Goal: Check status: Check status

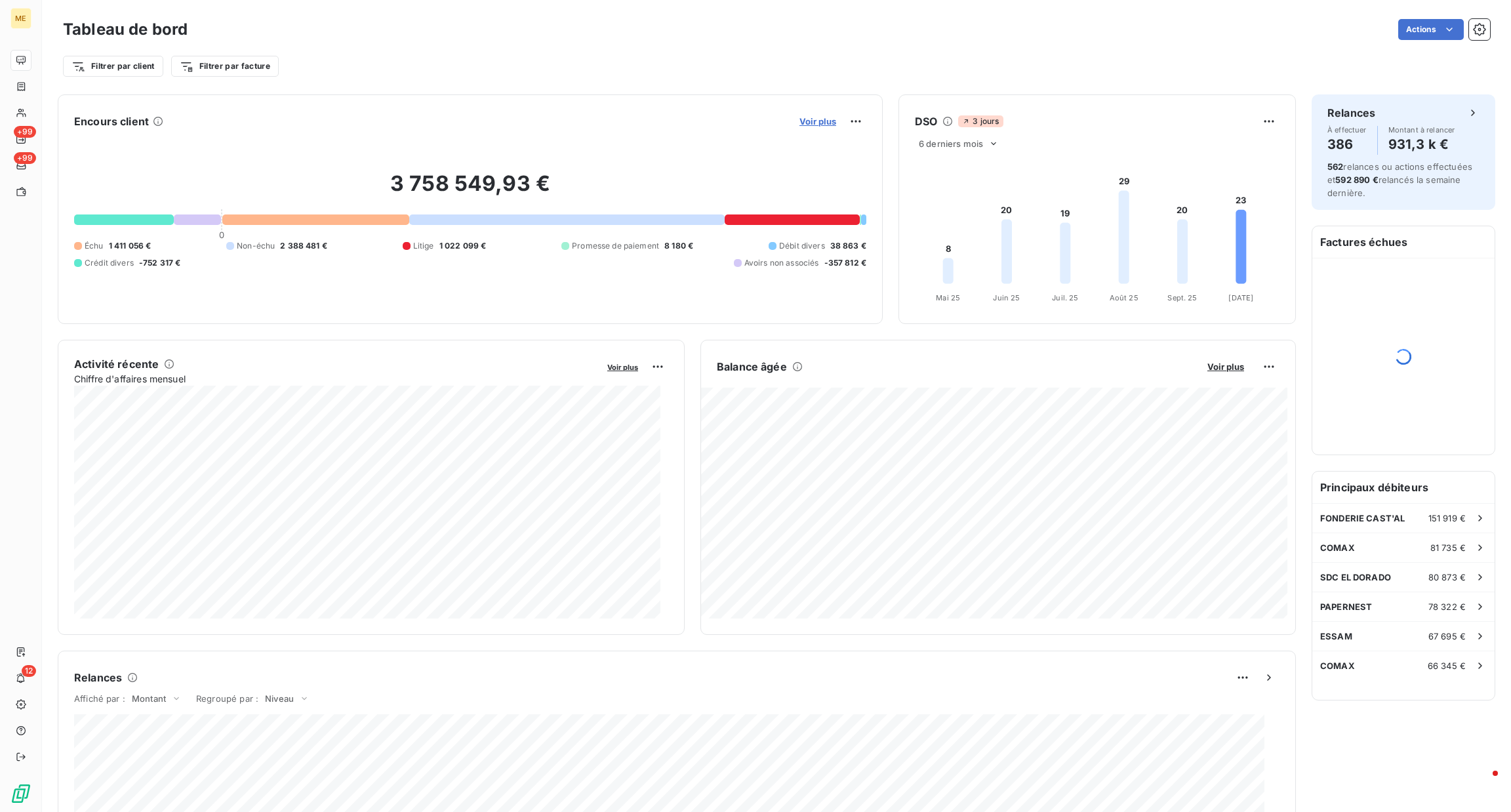
click at [825, 123] on span "Voir plus" at bounding box center [818, 122] width 37 height 10
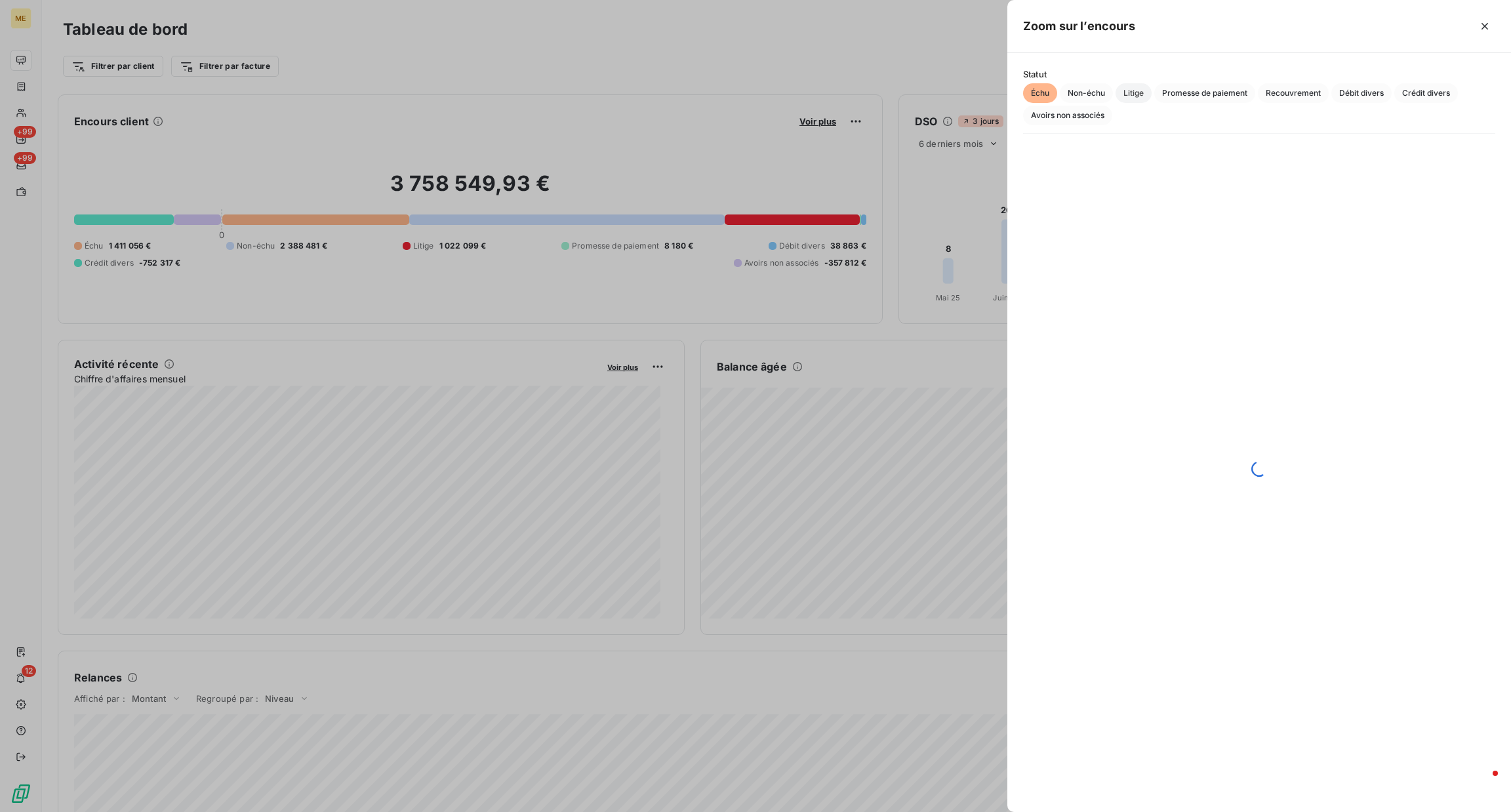
click at [1147, 95] on span "Litige" at bounding box center [1133, 93] width 36 height 20
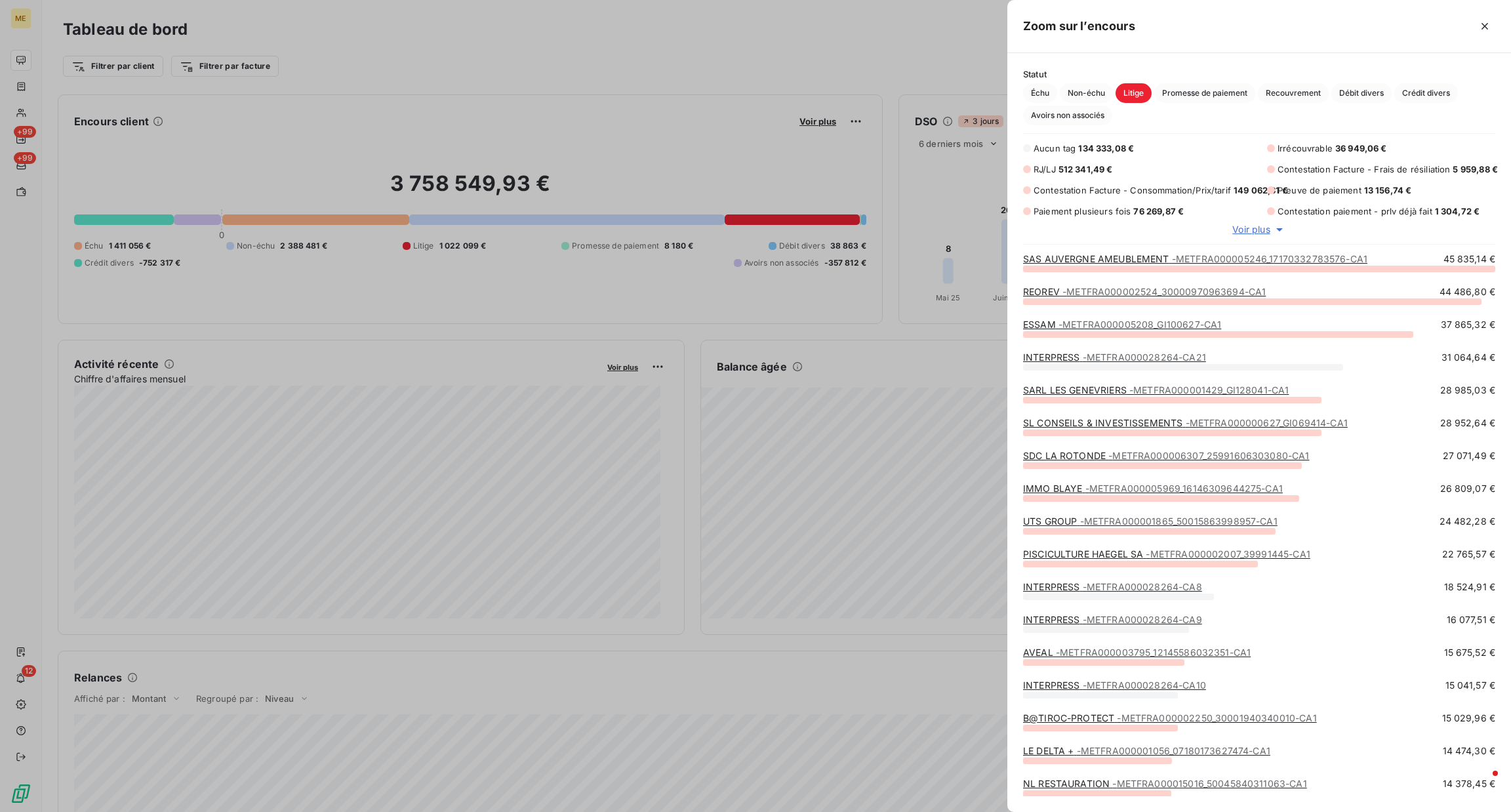
scroll to position [528, 488]
click at [1210, 262] on span "- METFRA000005246_17170332783576-CA1" at bounding box center [1270, 259] width 196 height 11
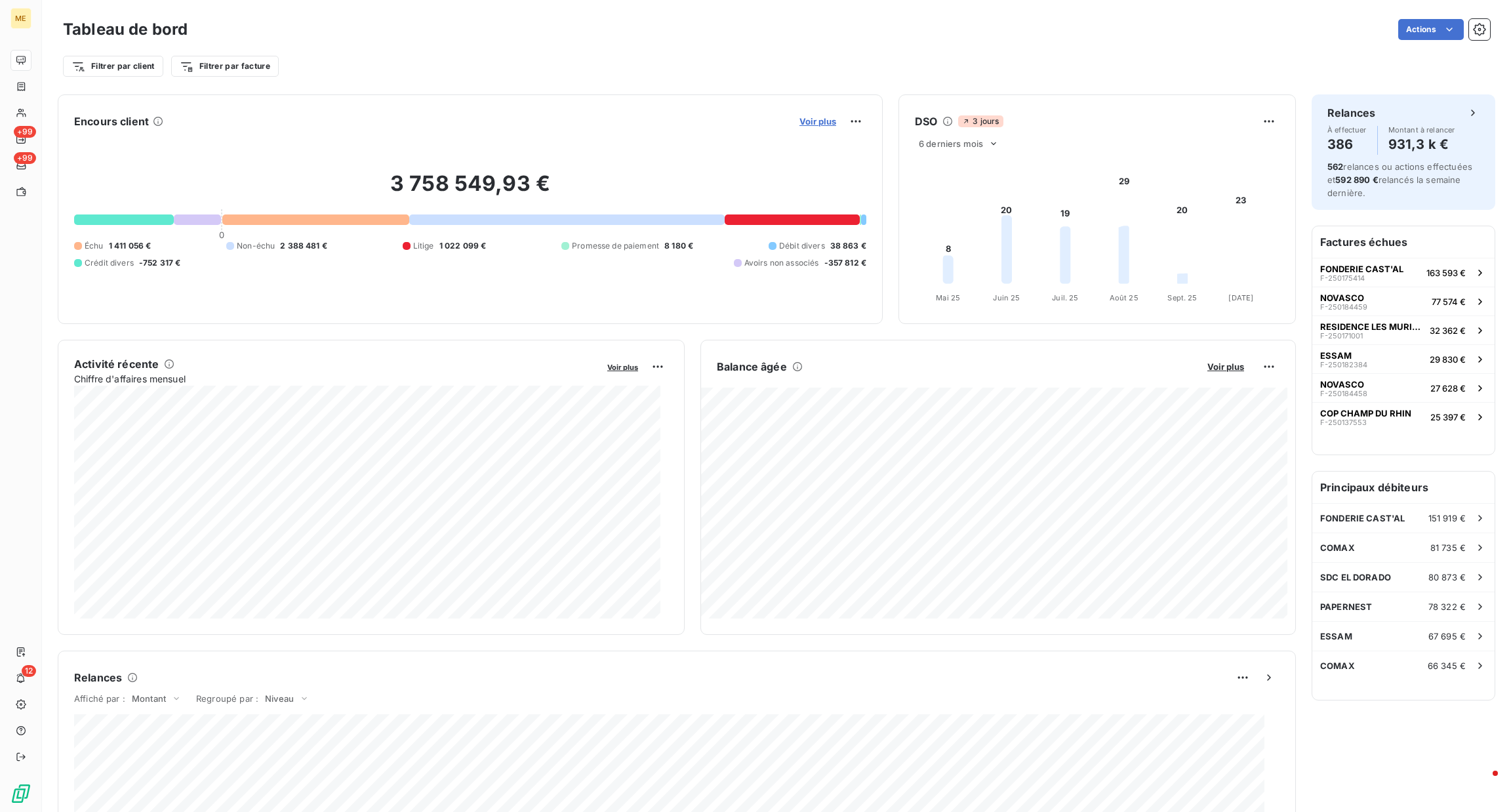
click at [822, 122] on span "Voir plus" at bounding box center [818, 122] width 37 height 10
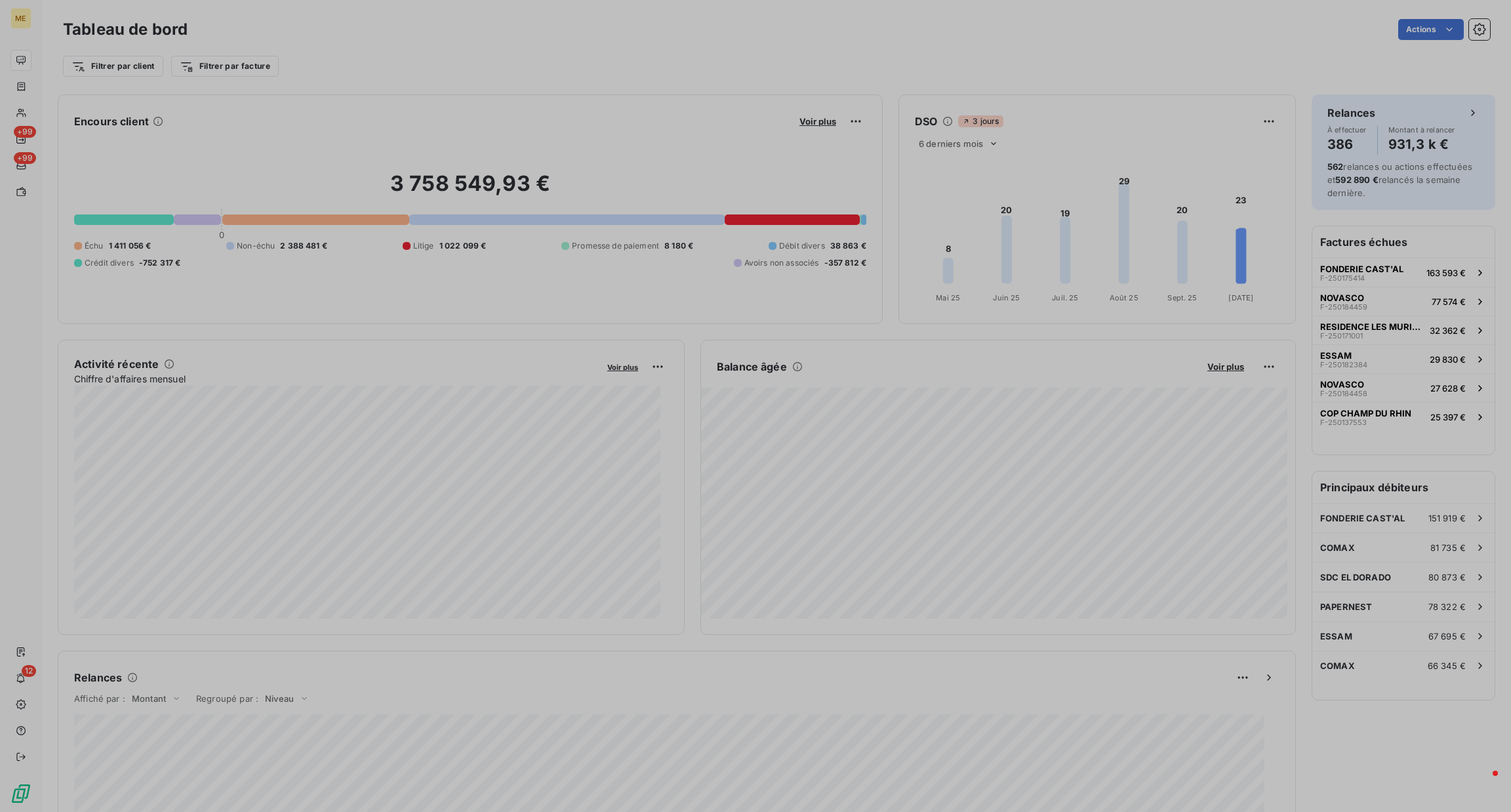
scroll to position [796, 488]
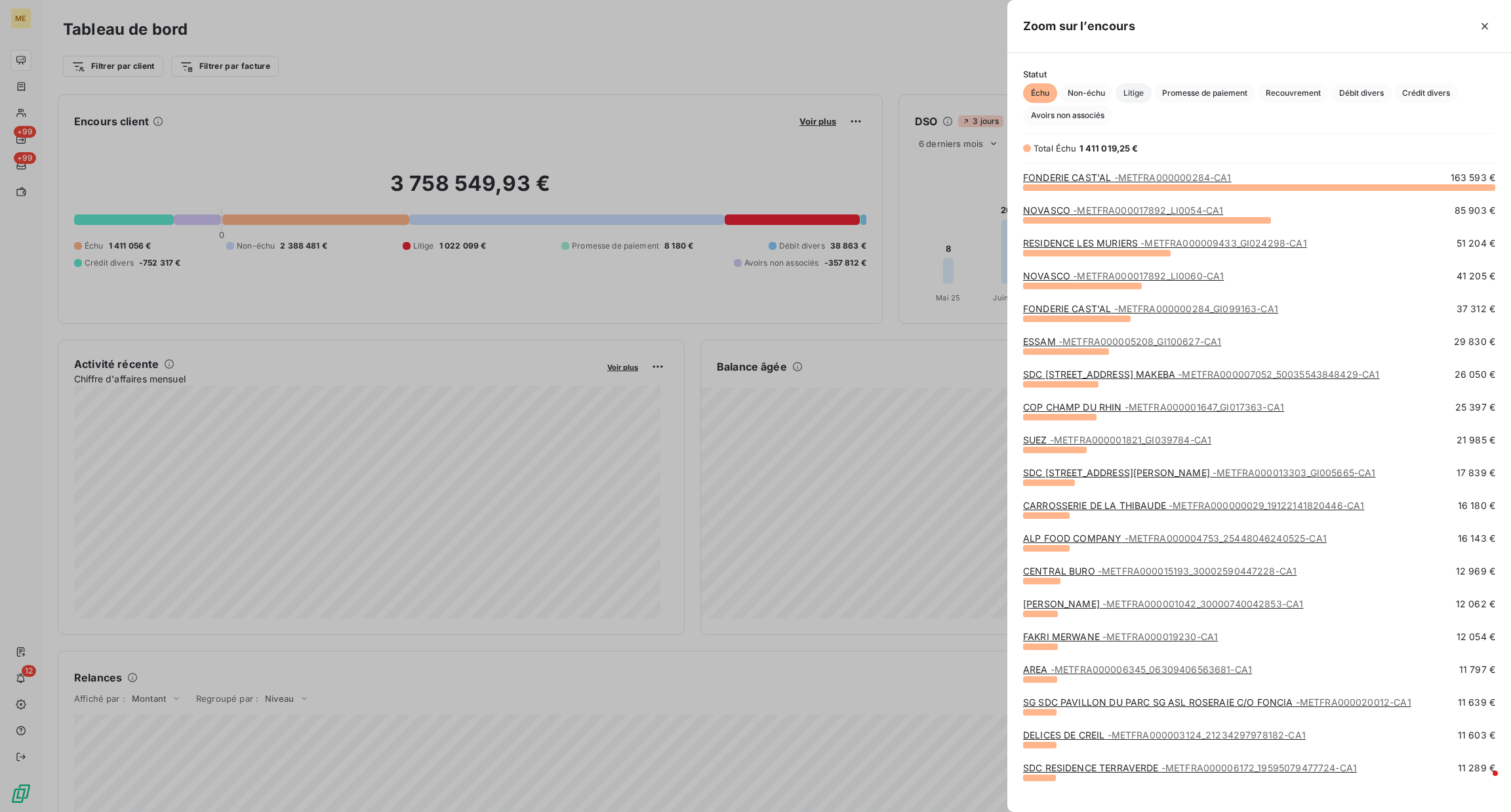
click at [1142, 94] on span "Litige" at bounding box center [1133, 93] width 36 height 20
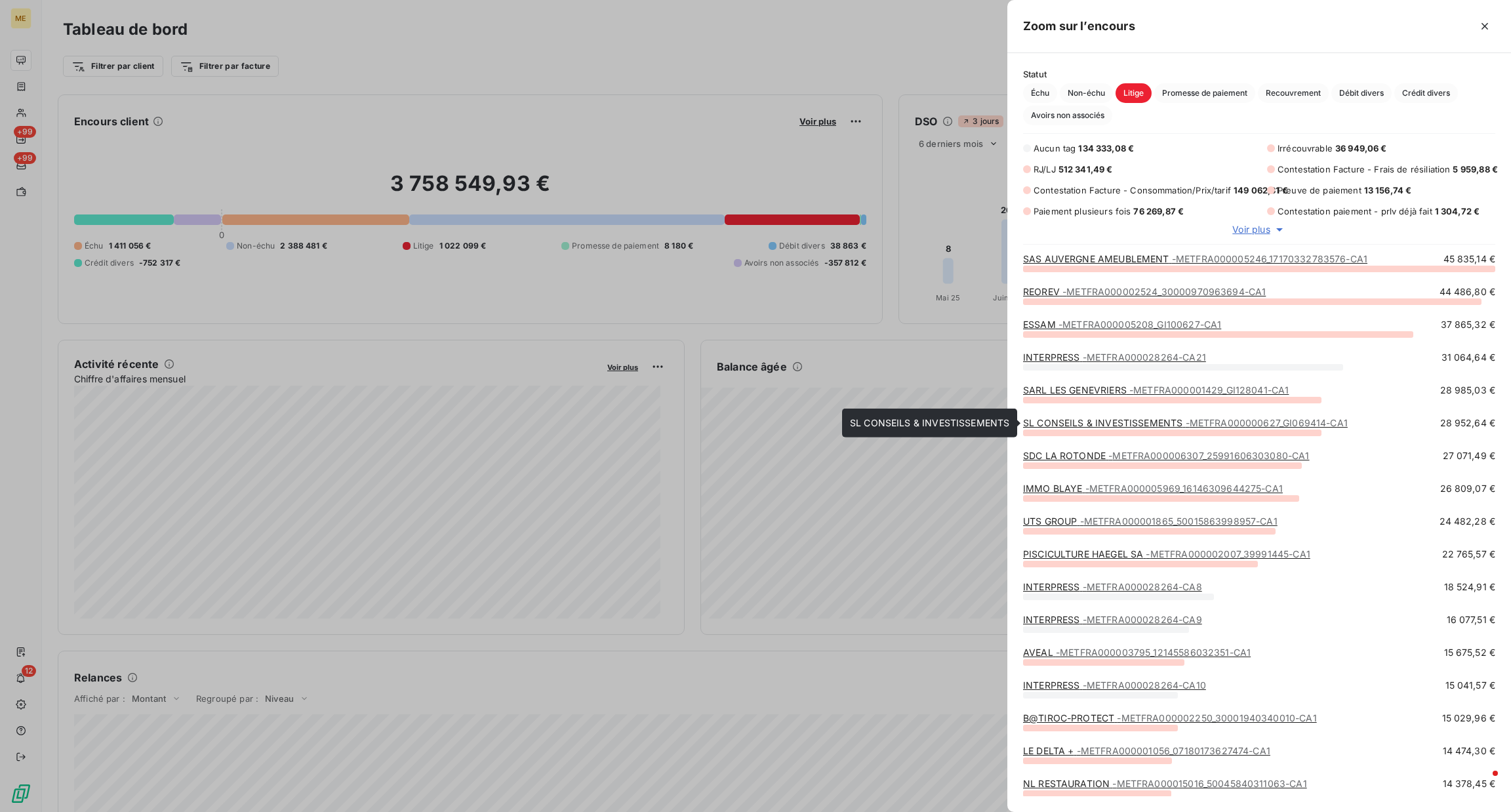
click at [1166, 419] on link "SL CONSEILS & INVESTISSEMENTS - METFRA000000627_GI069414-CA1" at bounding box center [1186, 422] width 325 height 11
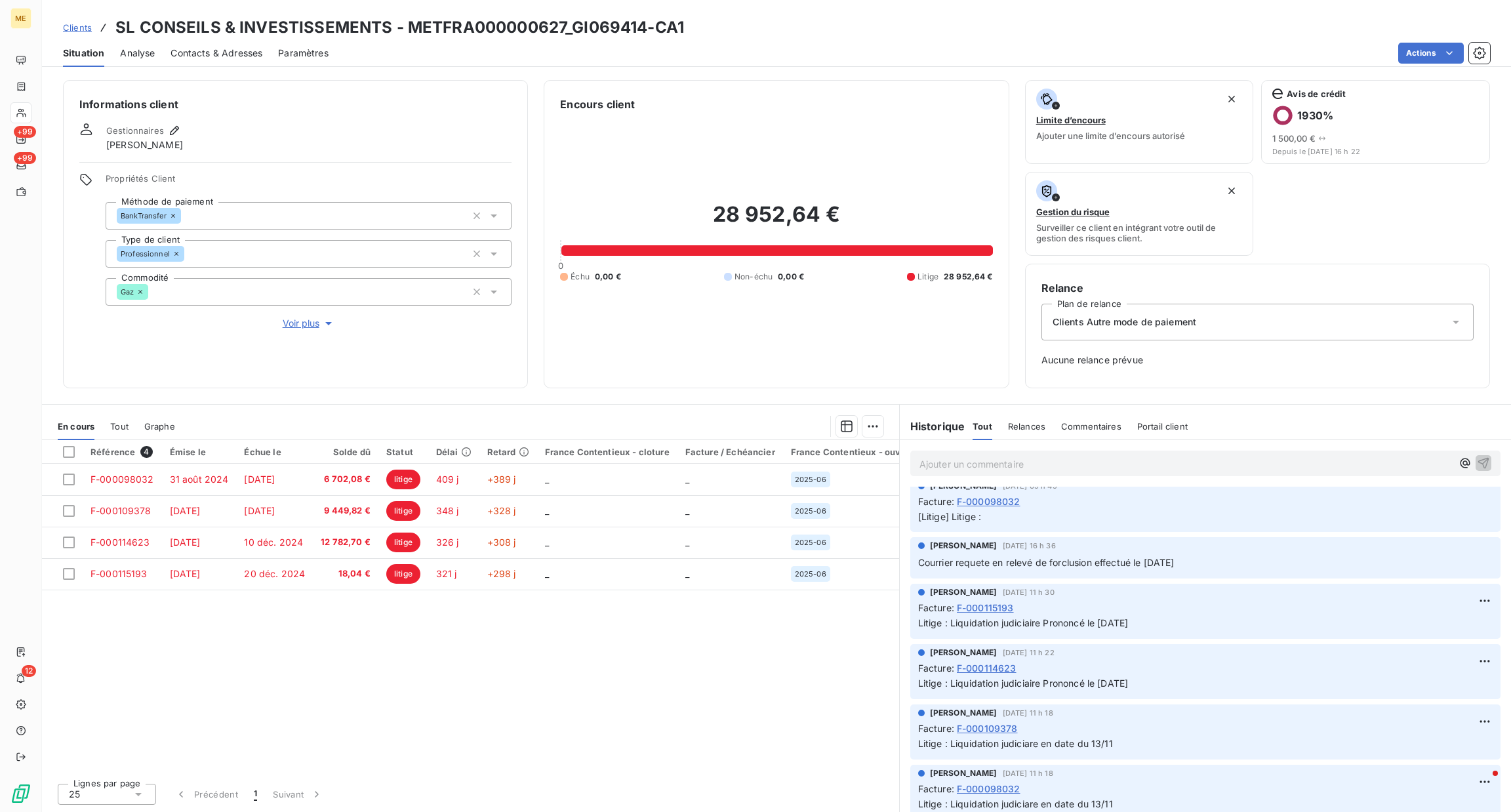
scroll to position [197, 0]
click at [313, 324] on span "Voir plus" at bounding box center [308, 323] width 53 height 13
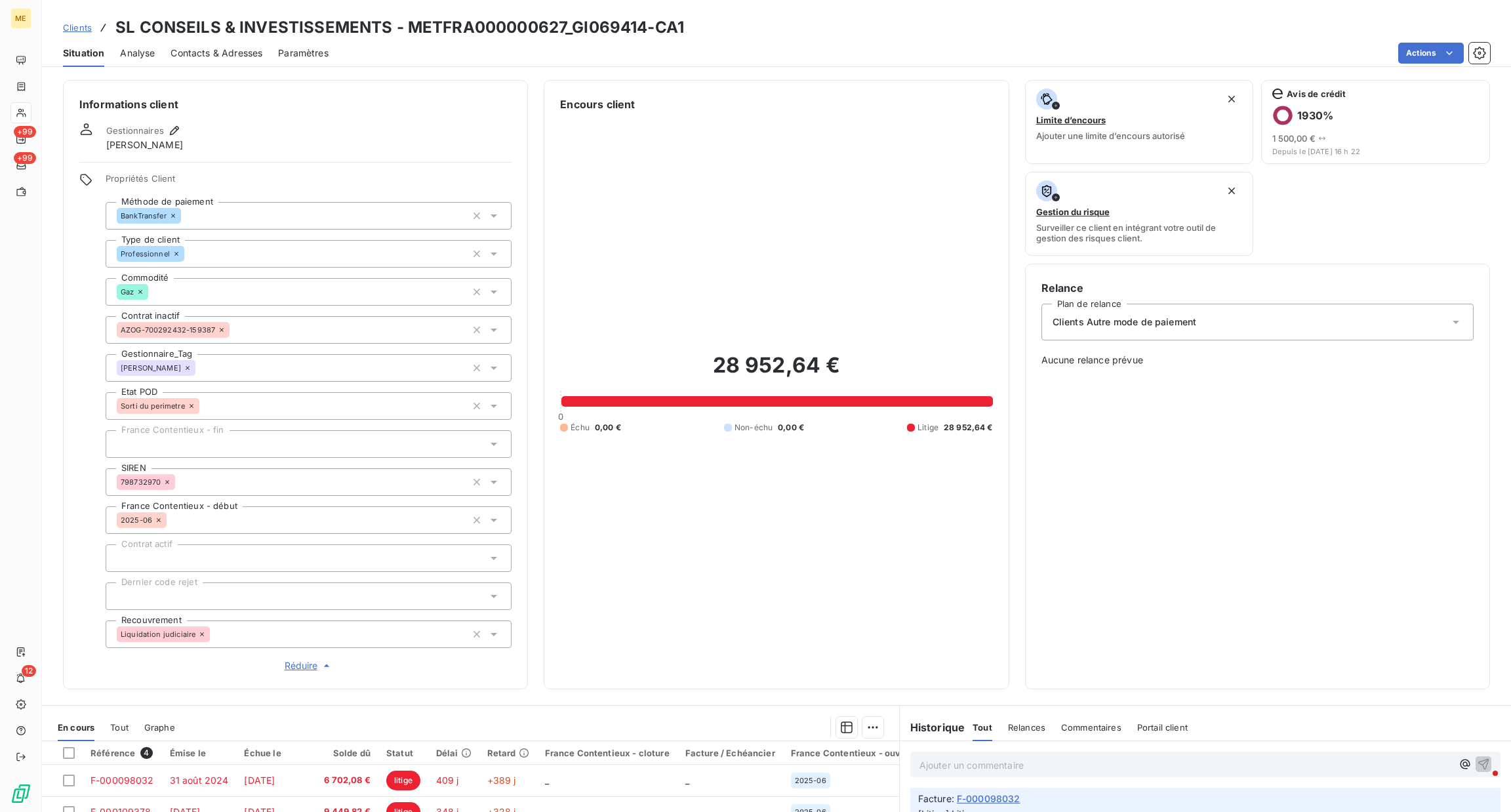
scroll to position [99, 0]
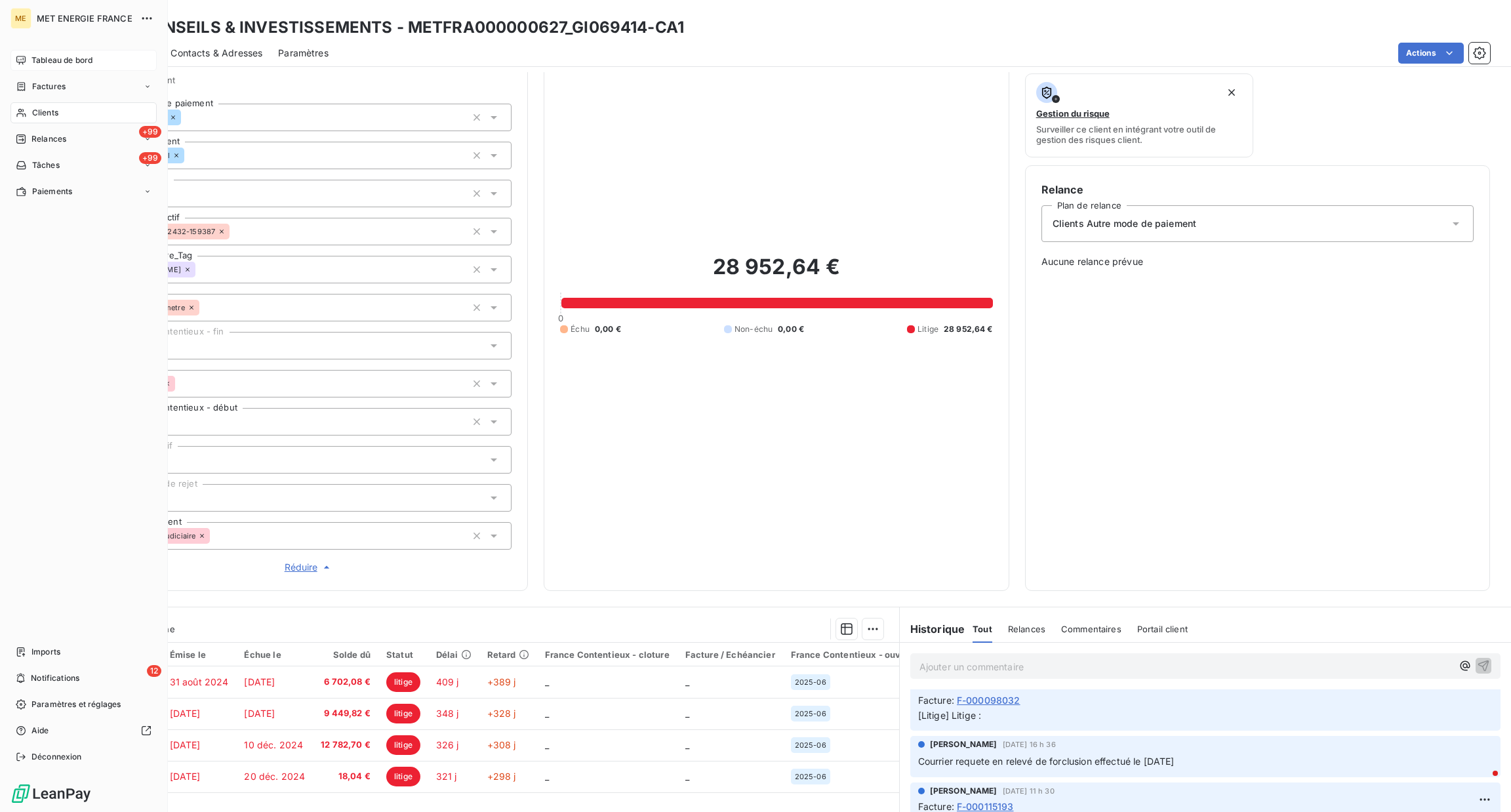
click at [21, 68] on div "Tableau de bord" at bounding box center [83, 60] width 146 height 21
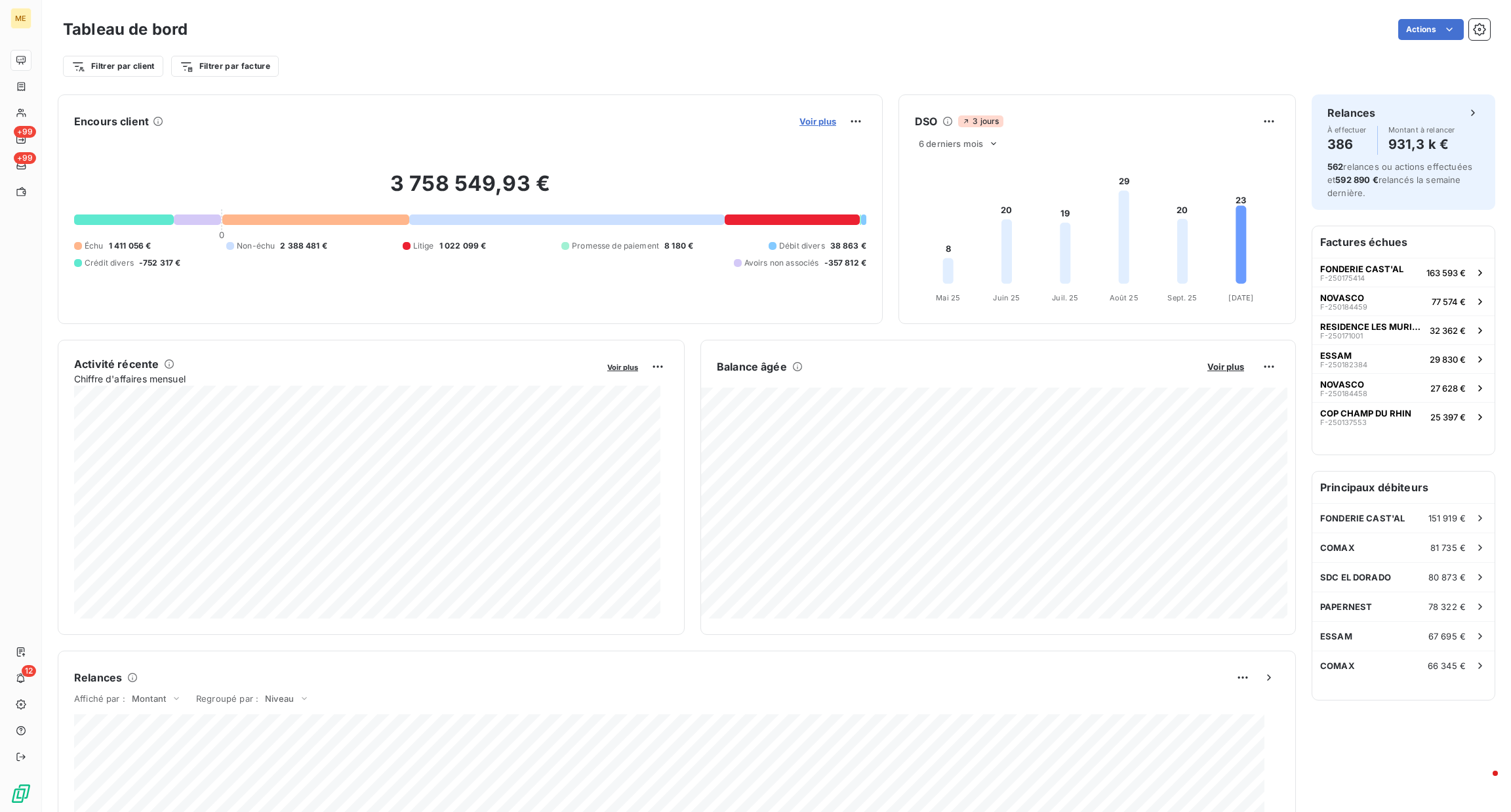
click at [806, 125] on span "Voir plus" at bounding box center [818, 122] width 37 height 10
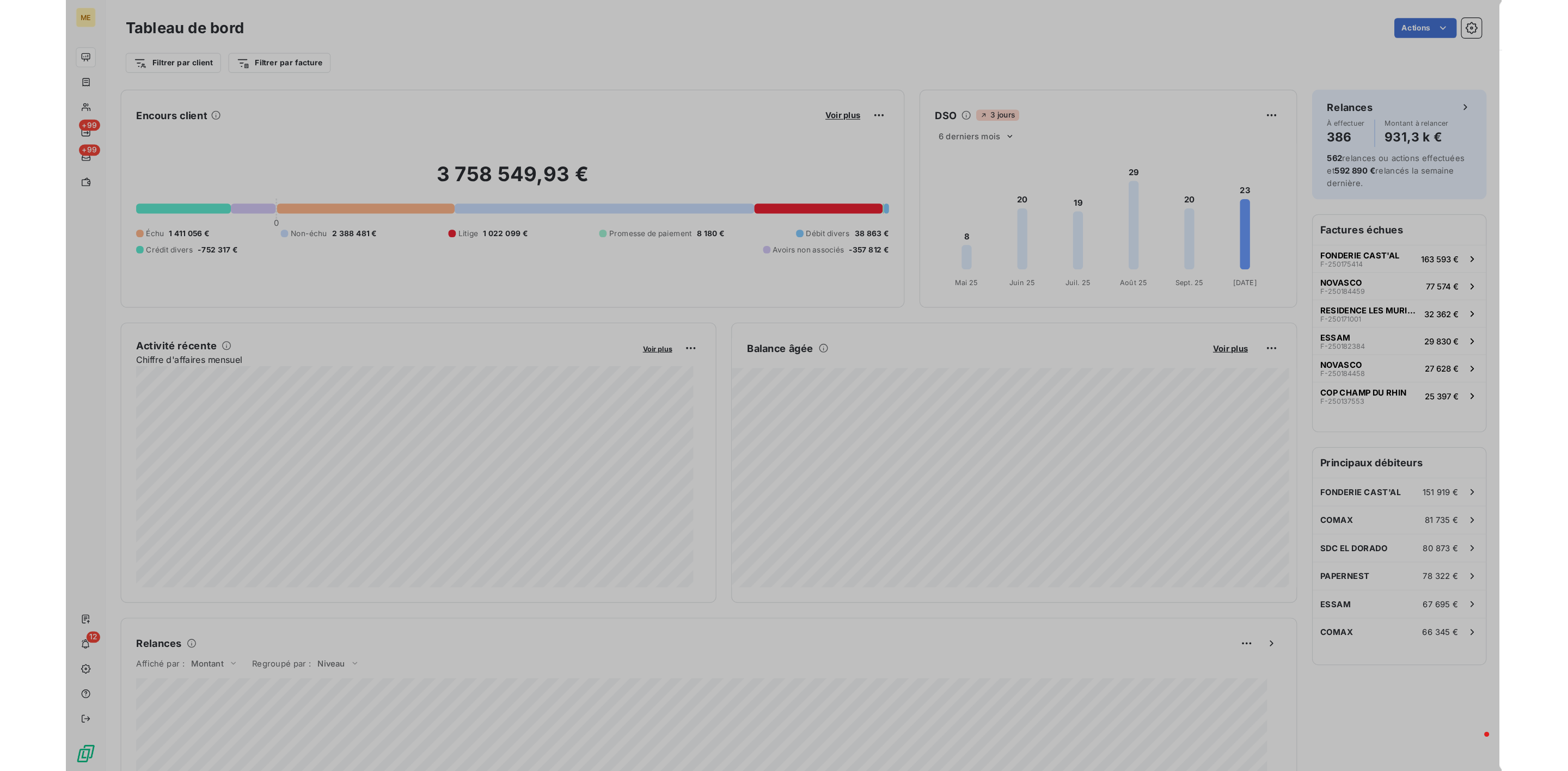
scroll to position [661, 405]
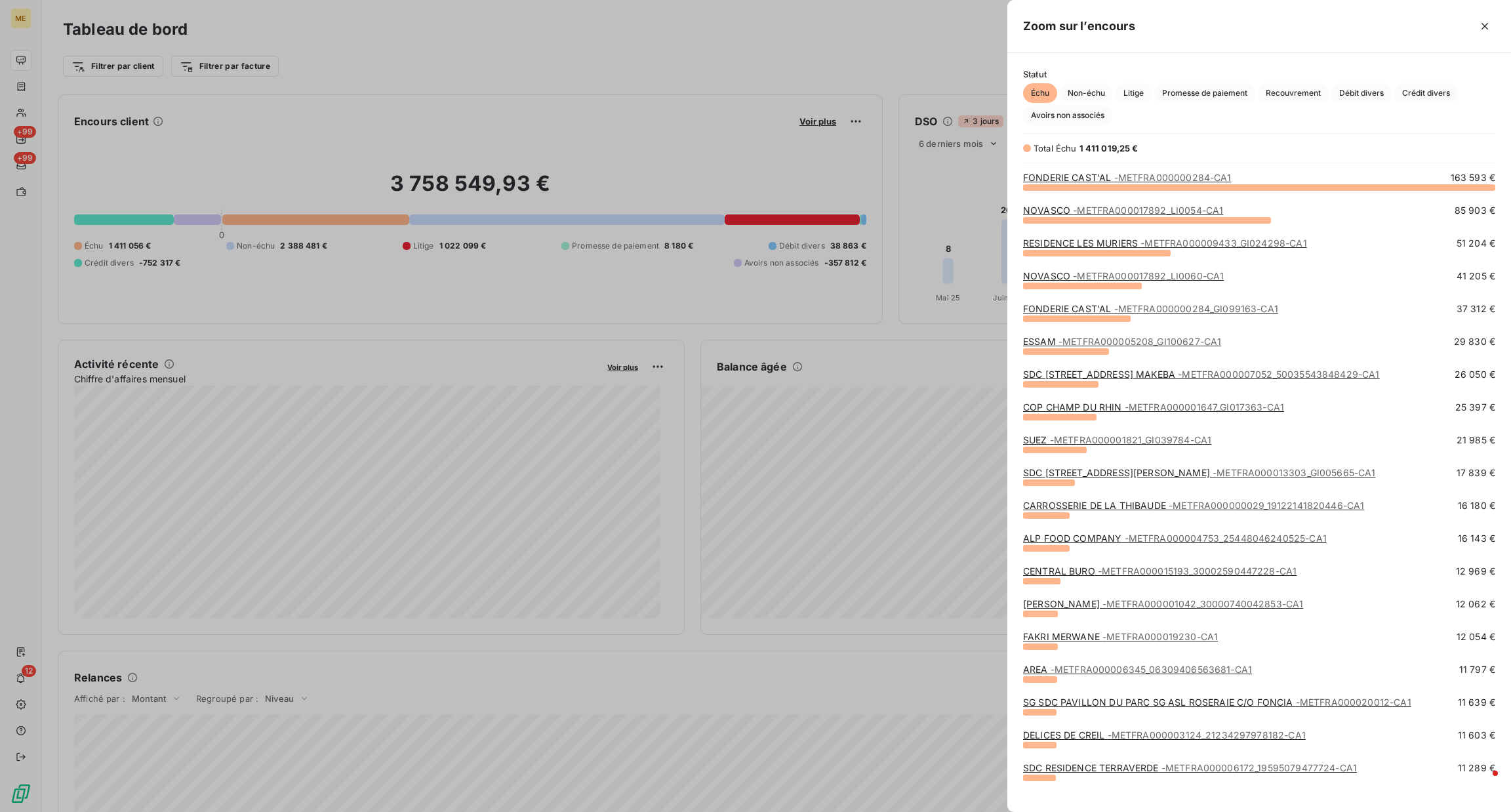
click at [870, 360] on div at bounding box center [755, 406] width 1511 height 812
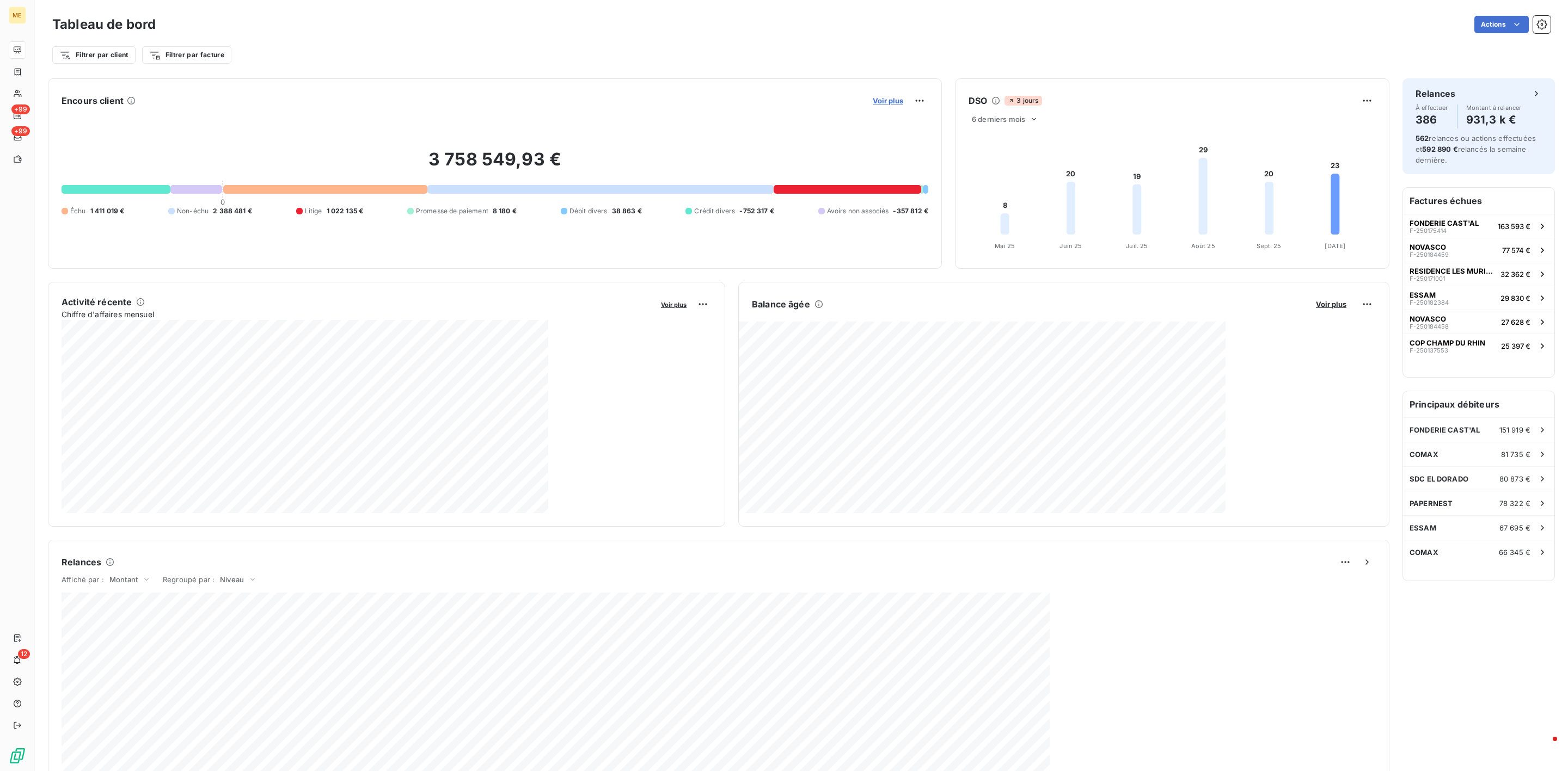
click at [876, 103] on span "Voir plus" at bounding box center [888, 101] width 31 height 9
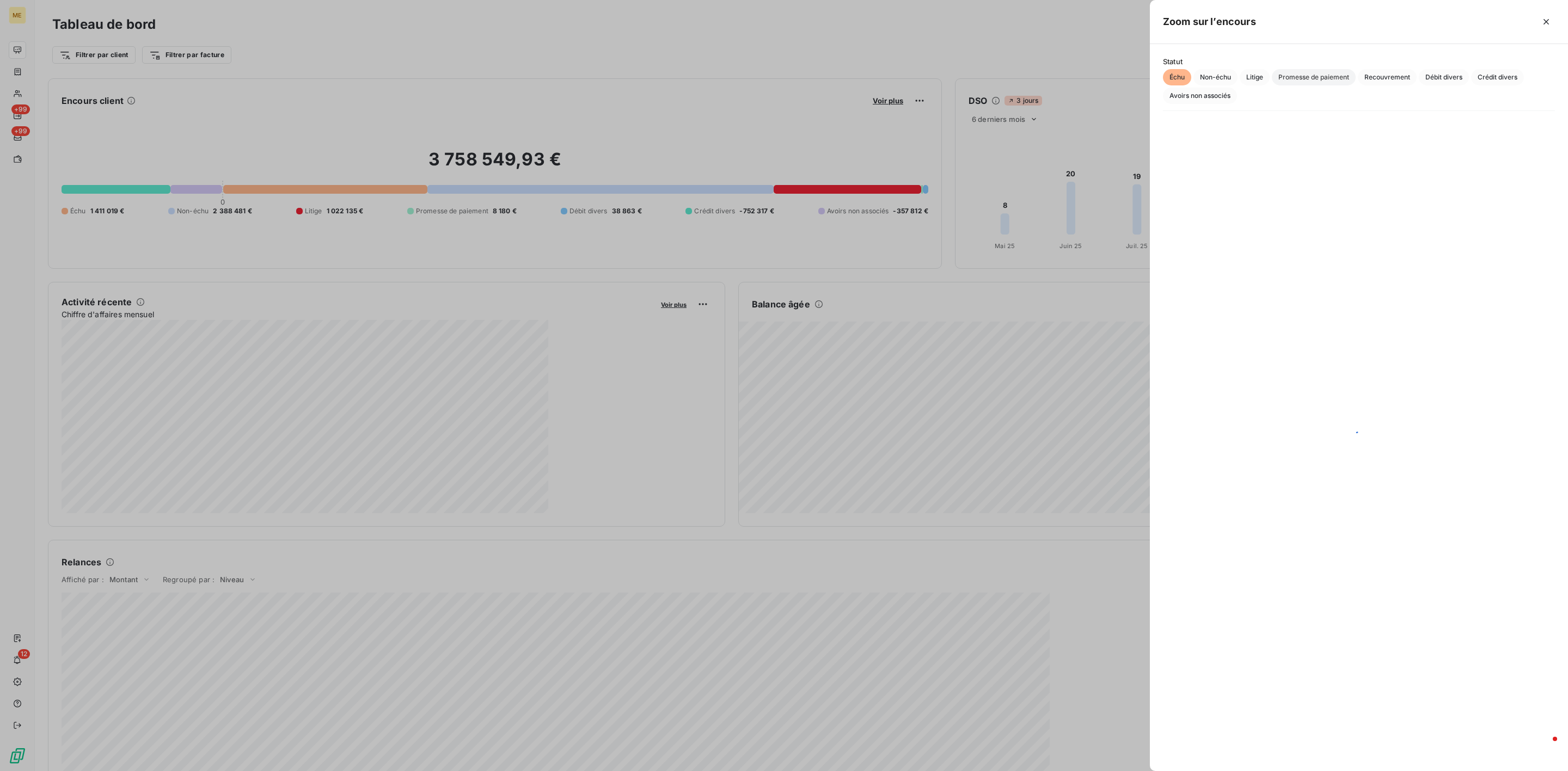
click at [1254, 74] on span "Promesse de paiement" at bounding box center [1314, 77] width 84 height 17
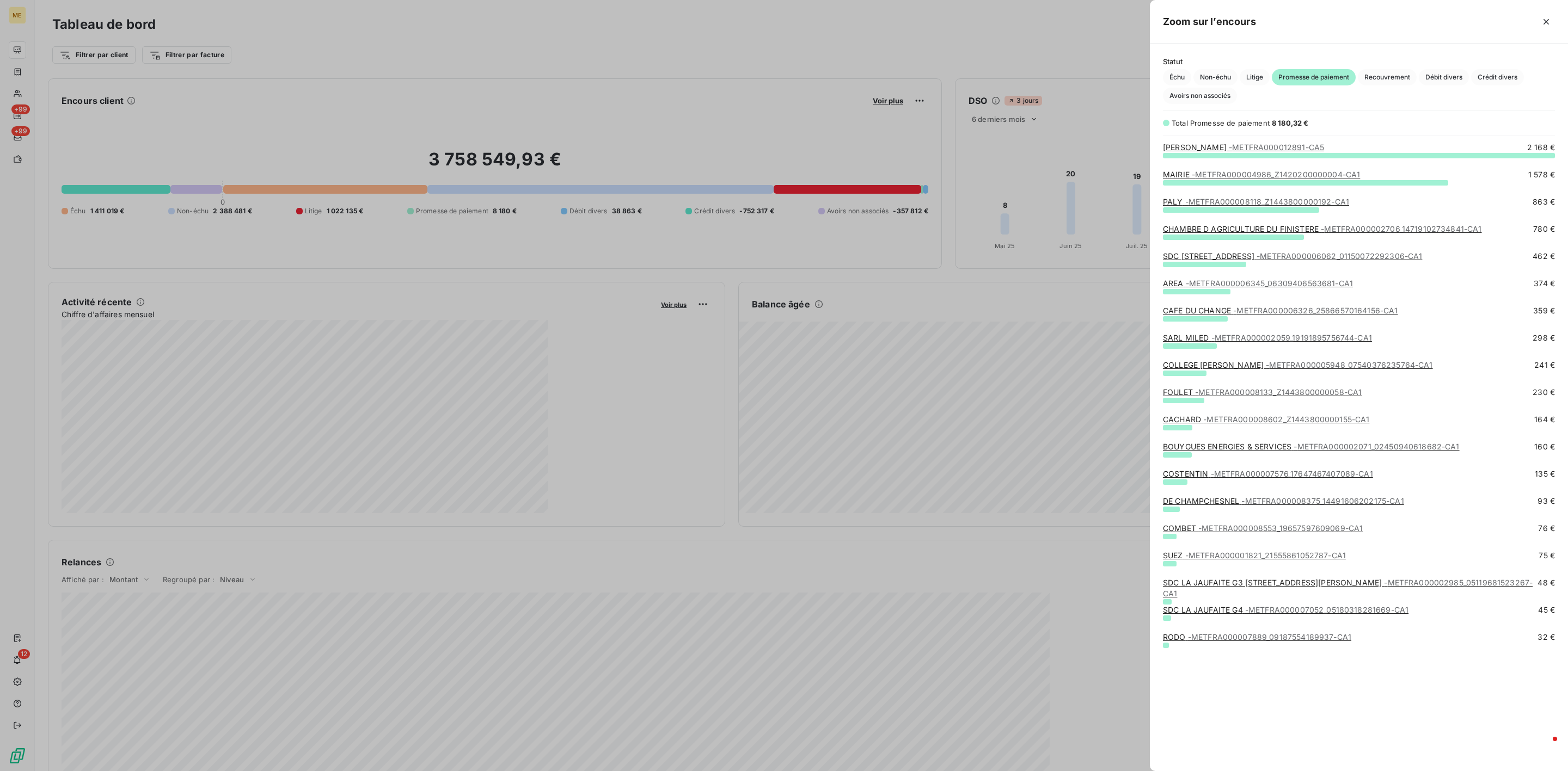
scroll to position [603, 405]
click at [1019, 343] on div at bounding box center [784, 386] width 1568 height 771
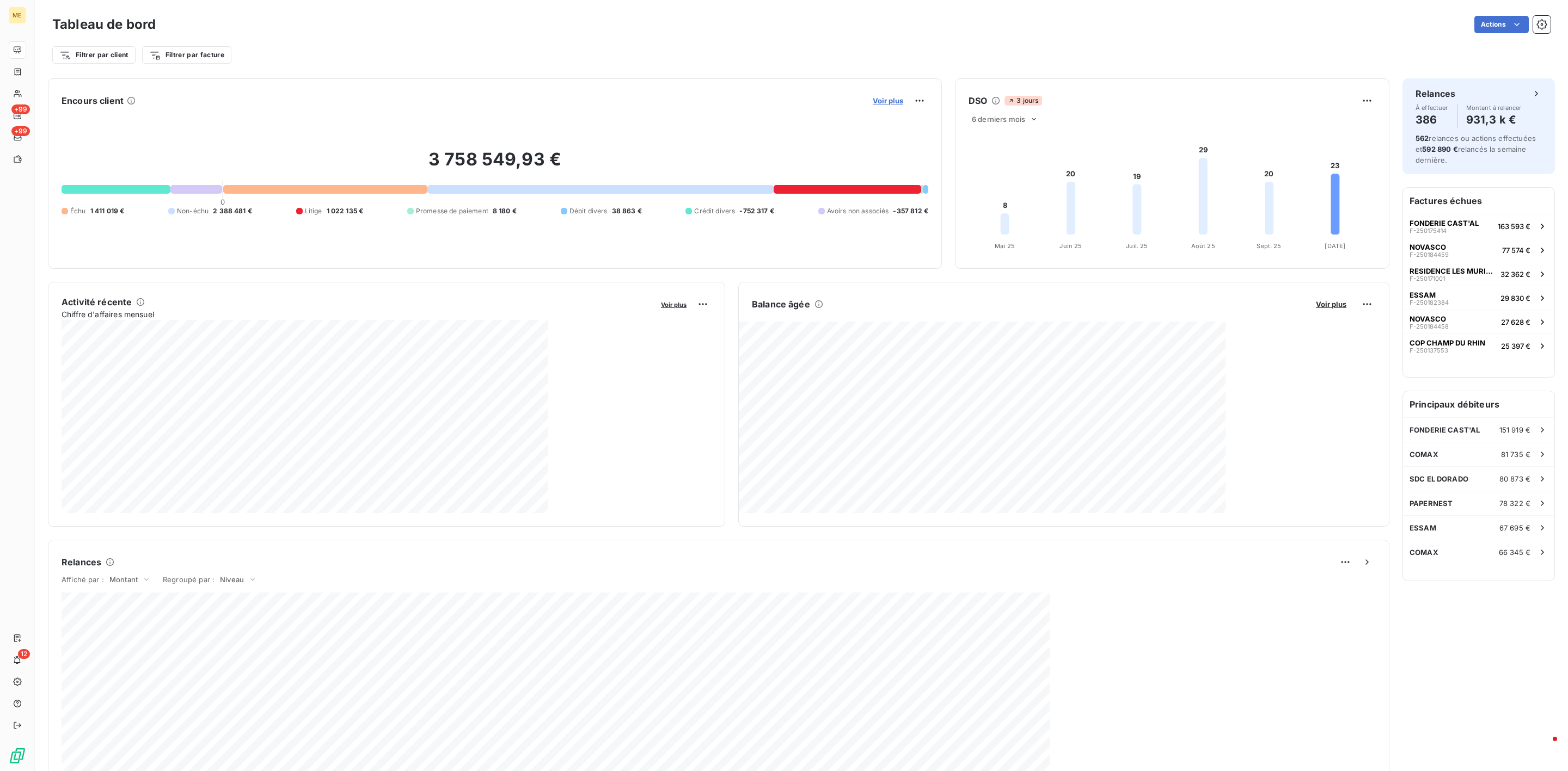
click at [885, 100] on span "Voir plus" at bounding box center [888, 101] width 31 height 9
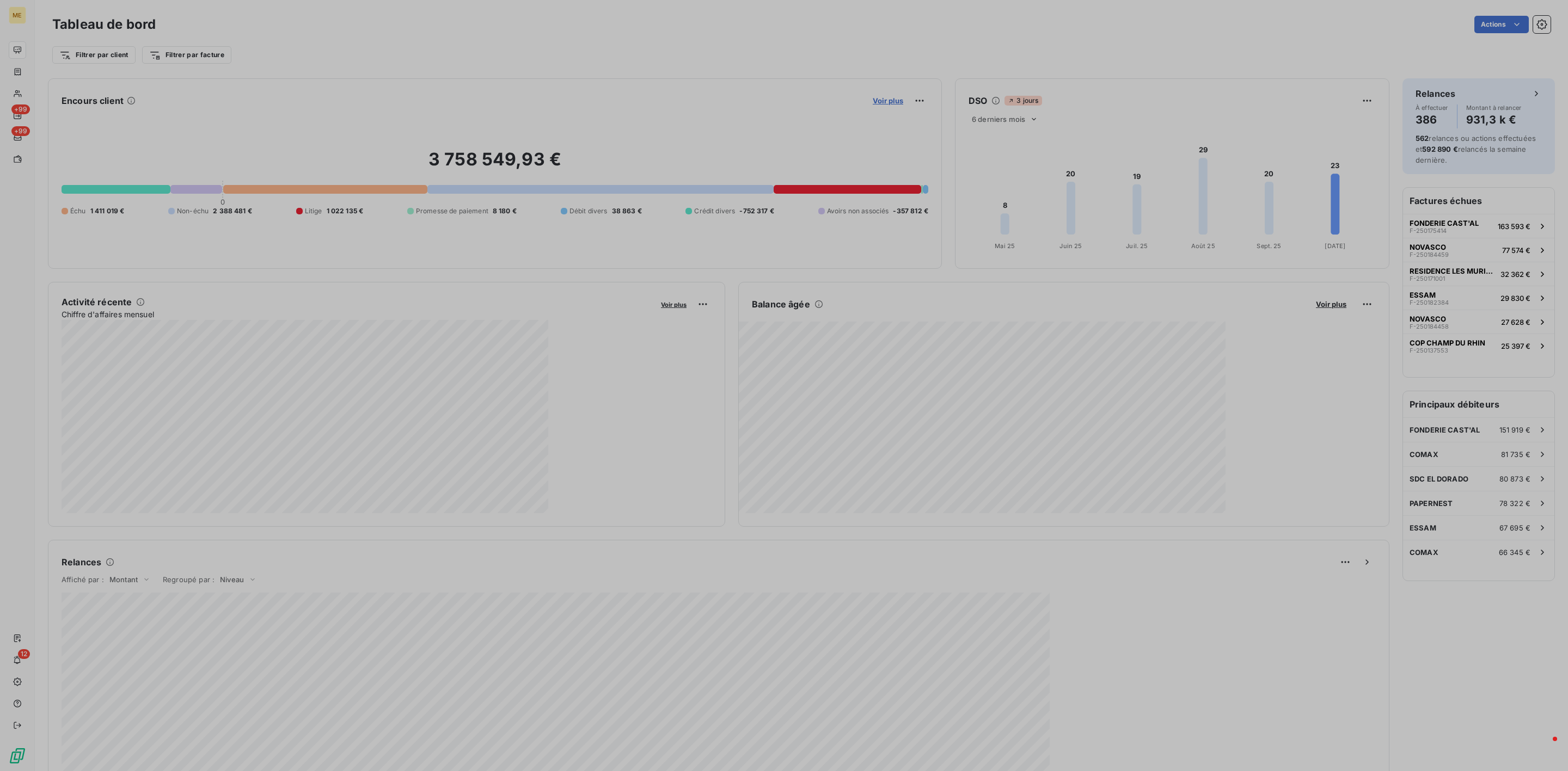
scroll to position [759, 405]
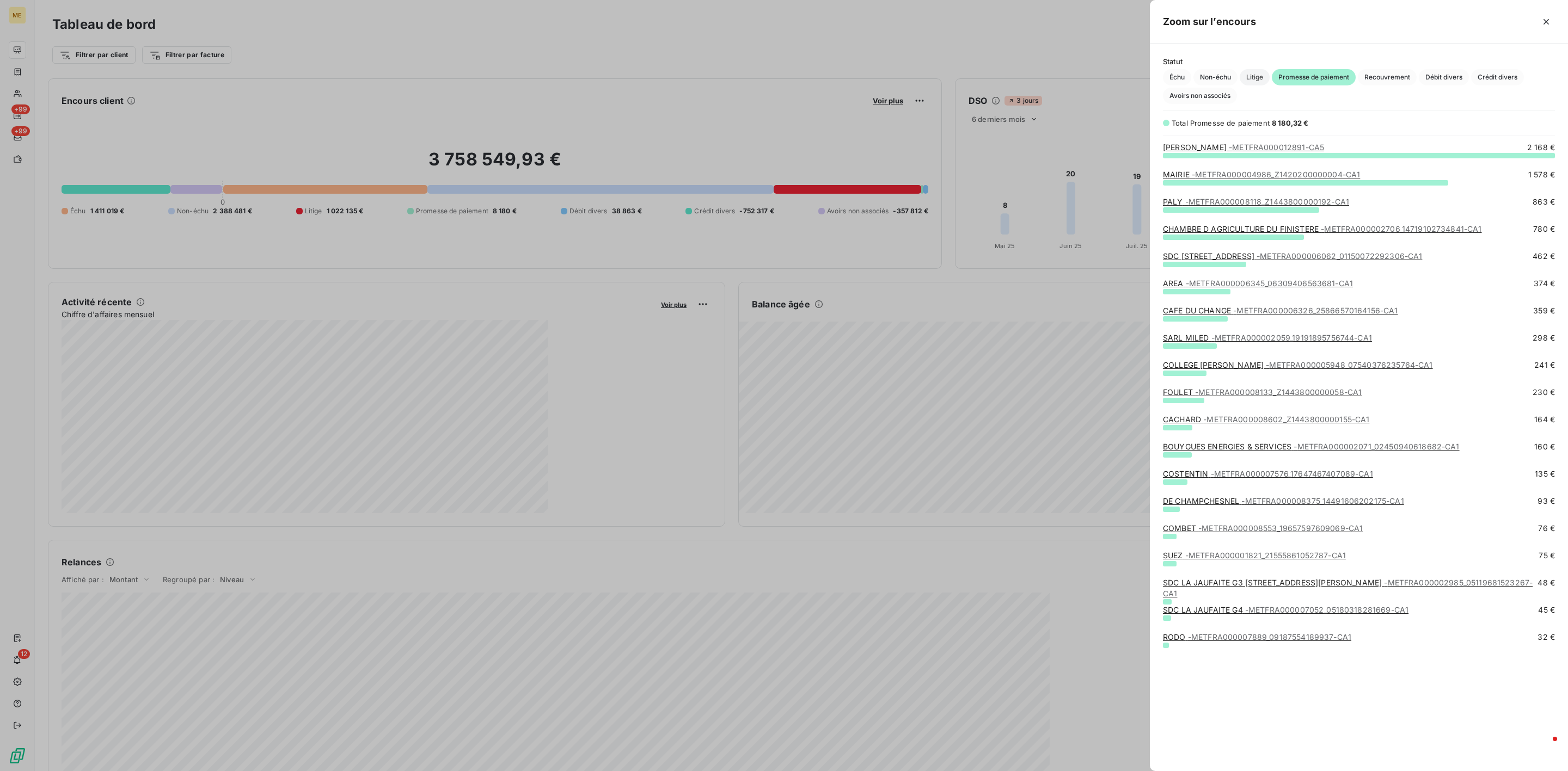
click at [1254, 79] on span "Litige" at bounding box center [1254, 77] width 30 height 17
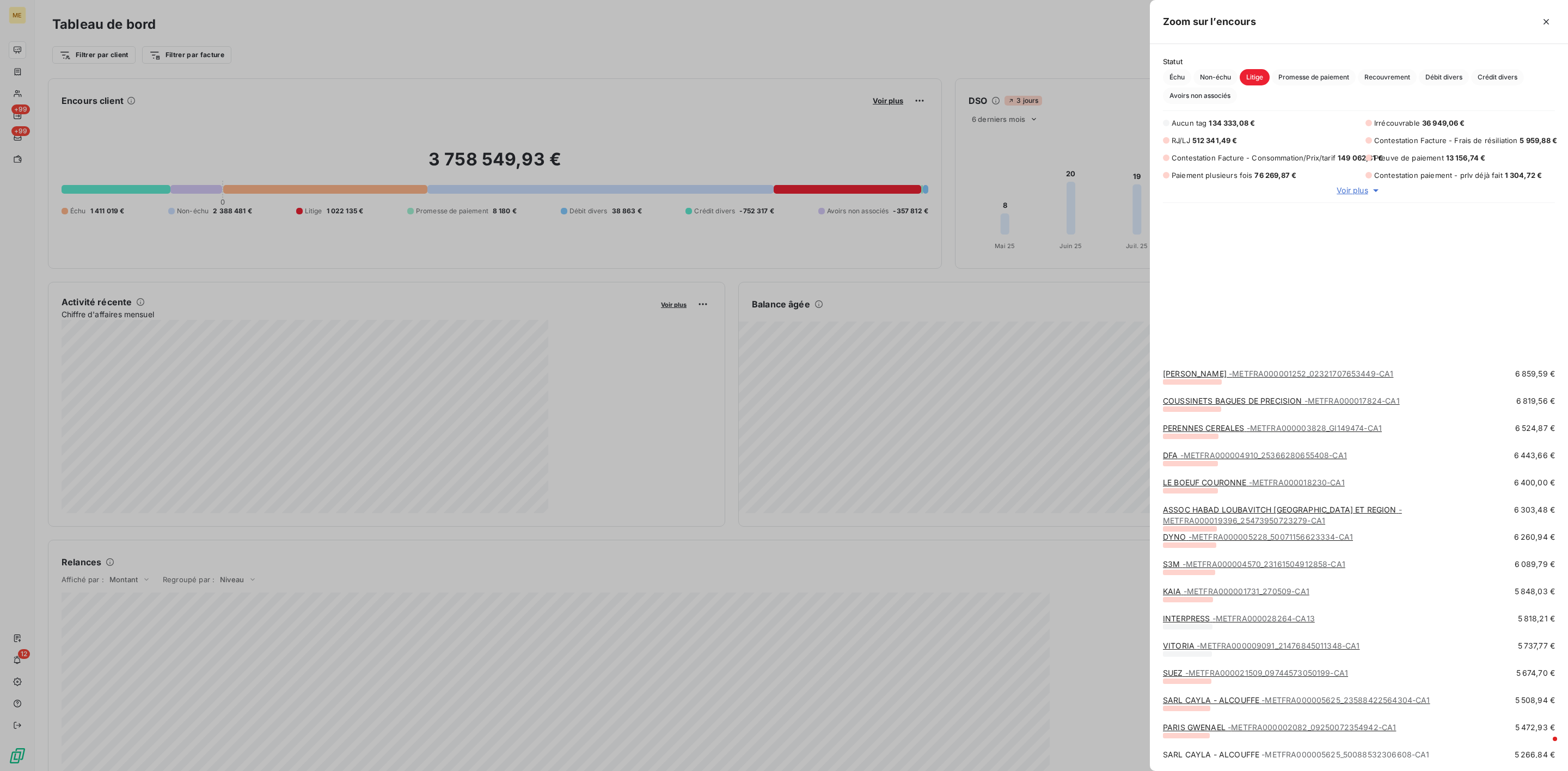
scroll to position [979, 0]
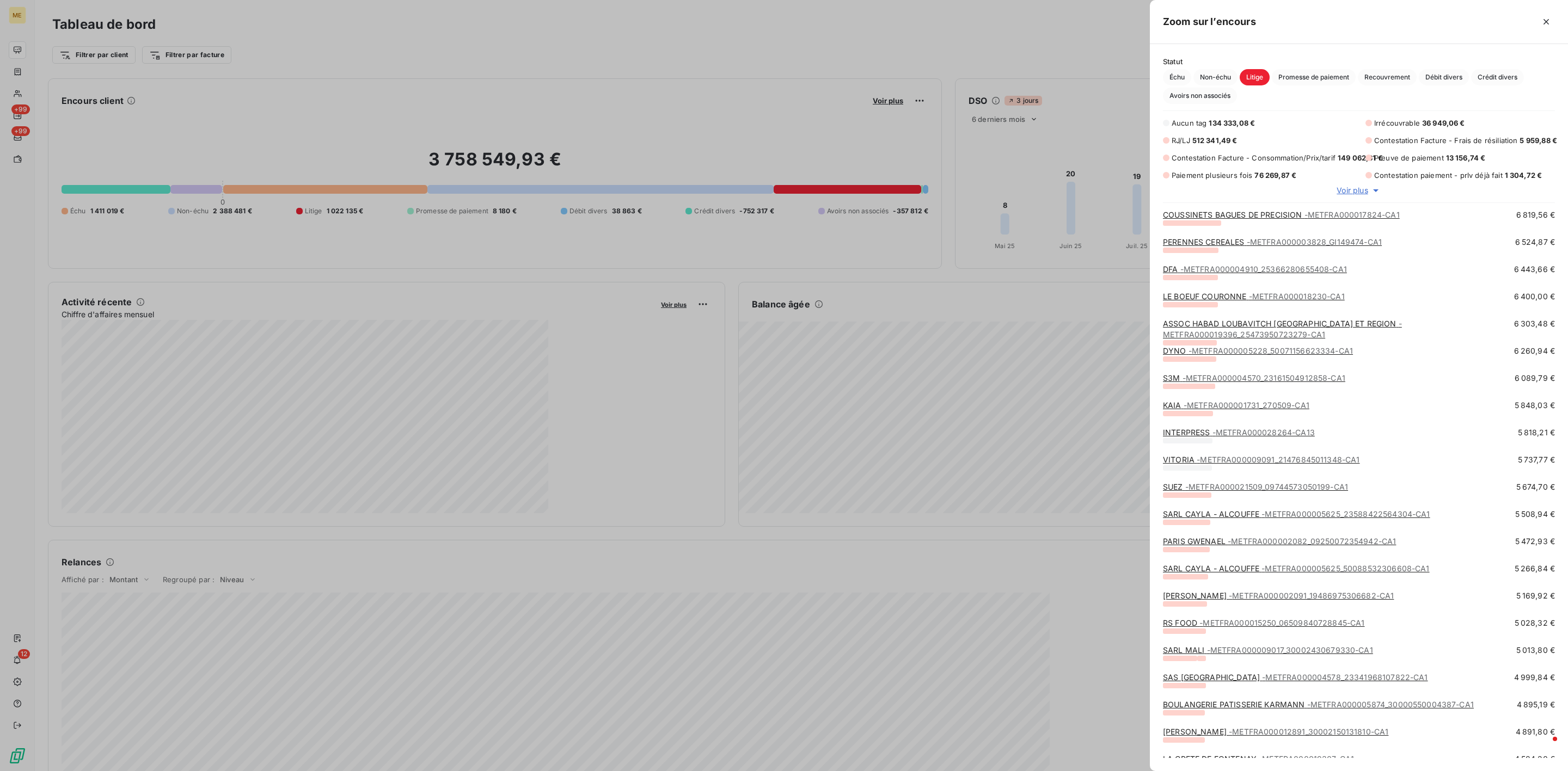
click at [1254, 516] on span "- METFRA000005625_23588422564304-CA1" at bounding box center [1345, 513] width 168 height 9
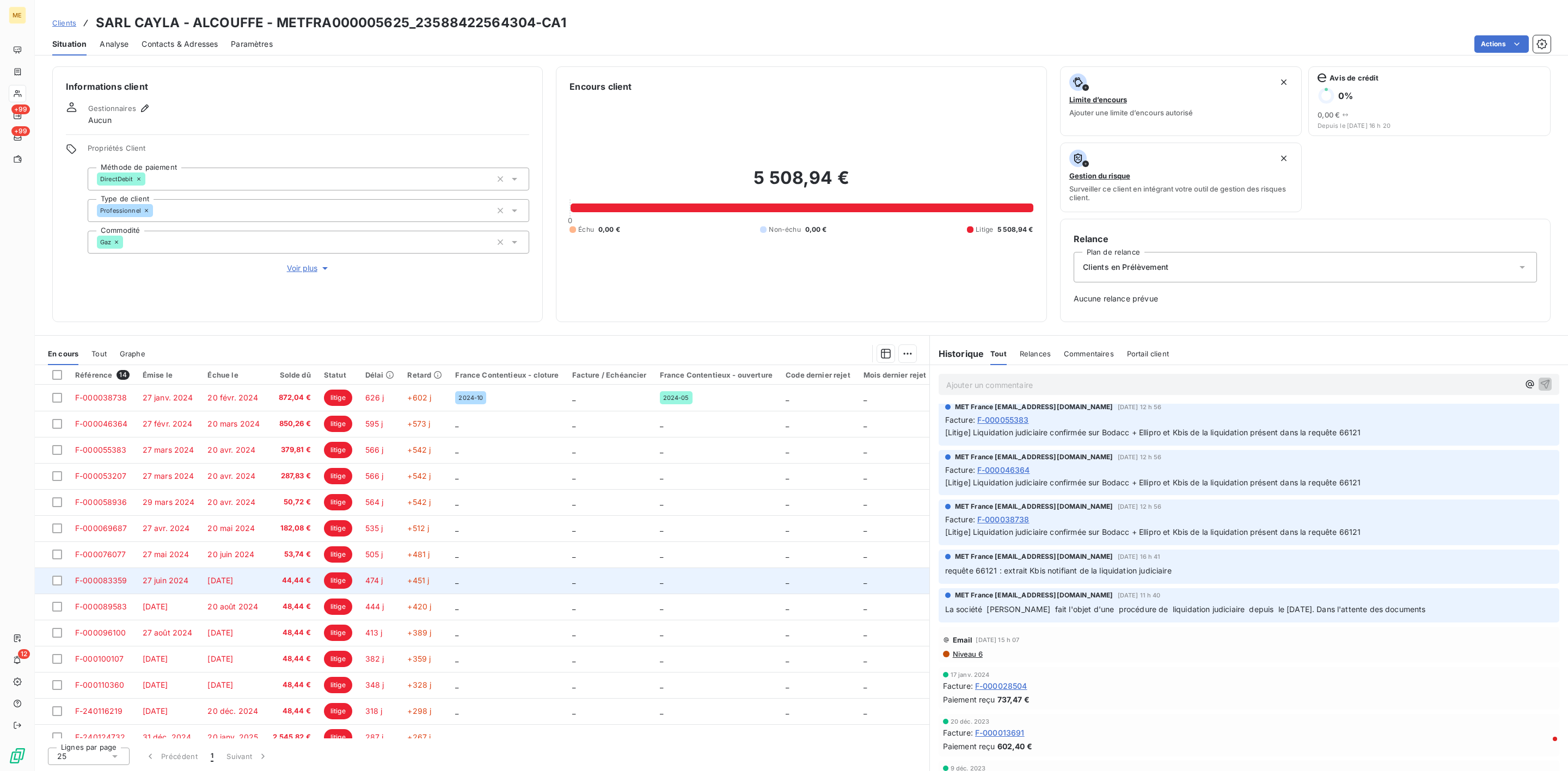
scroll to position [13, 0]
